Goal: Transaction & Acquisition: Purchase product/service

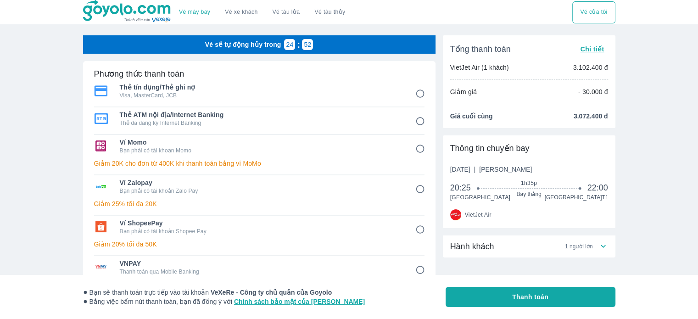
click at [149, 225] on span "Ví ShopeePay" at bounding box center [261, 222] width 283 height 9
radio input "true"
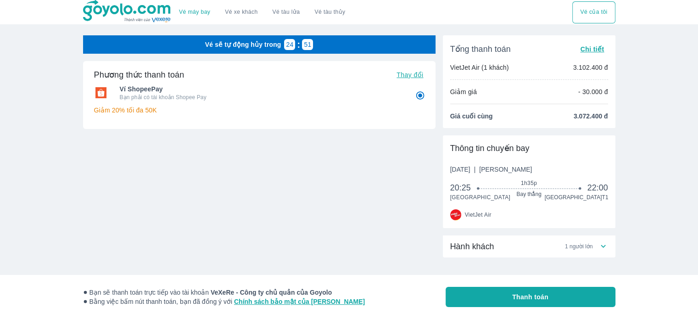
click at [538, 298] on span "Thanh toán" at bounding box center [530, 296] width 36 height 9
radio input "false"
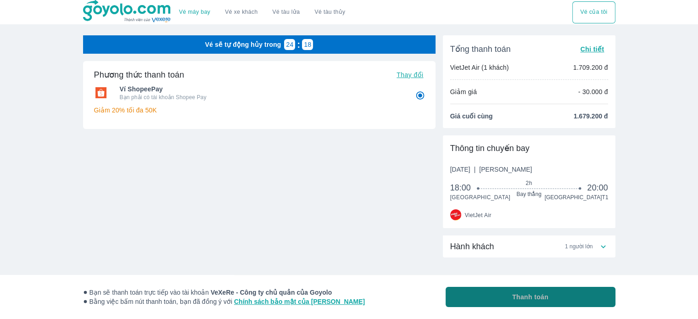
click at [520, 300] on span "Thanh toán" at bounding box center [530, 296] width 36 height 9
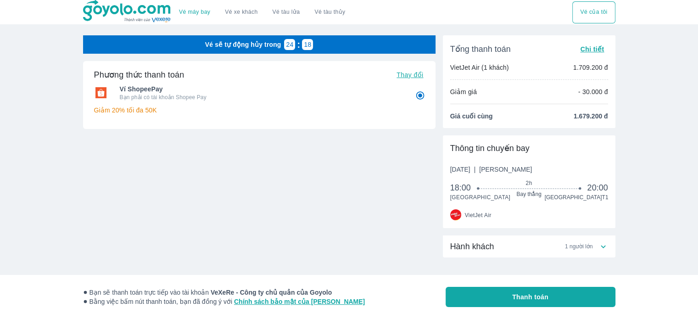
radio input "false"
